Goal: Find specific page/section: Find specific page/section

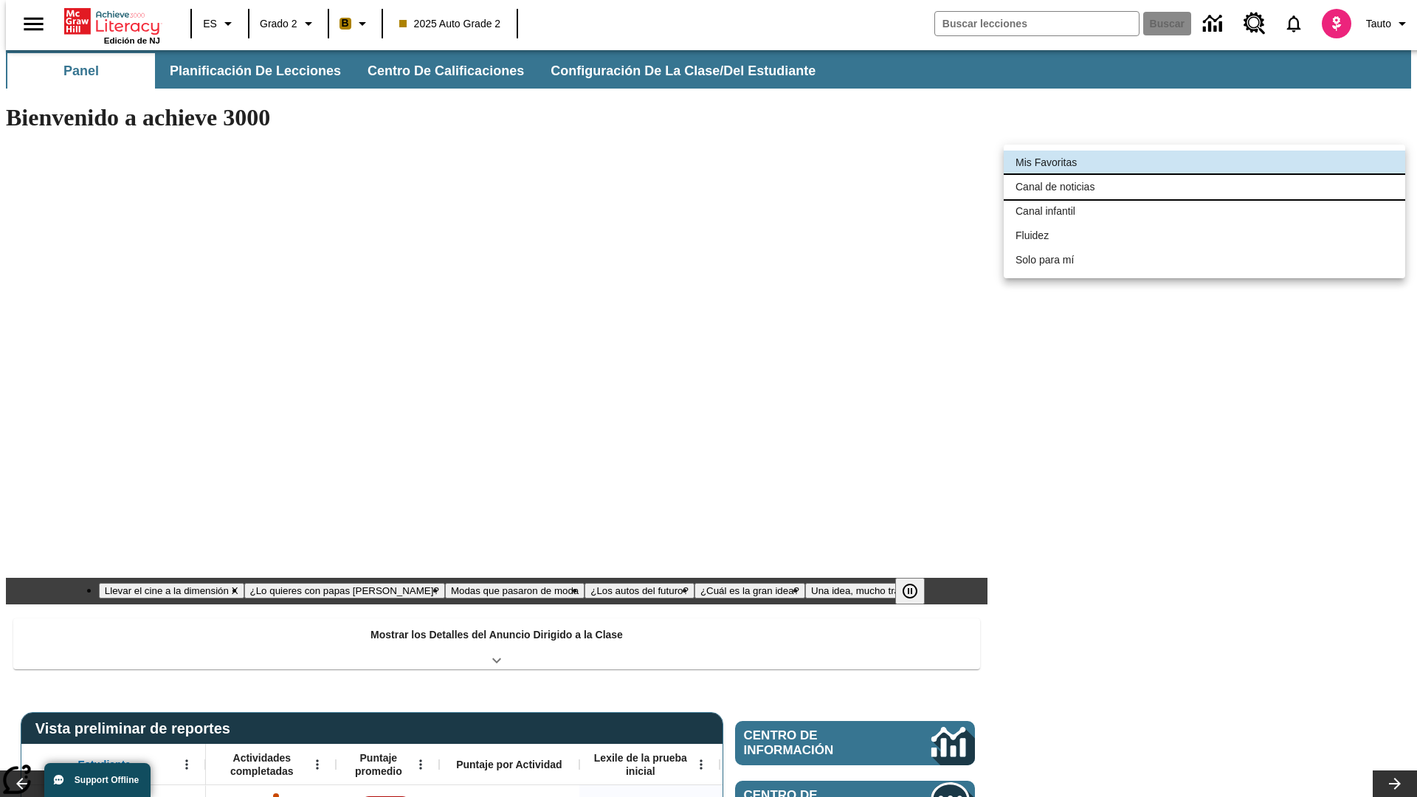
click at [1205, 187] on li "Canal de noticias" at bounding box center [1205, 187] width 402 height 24
type input "120"
